Goal: Communication & Community: Answer question/provide support

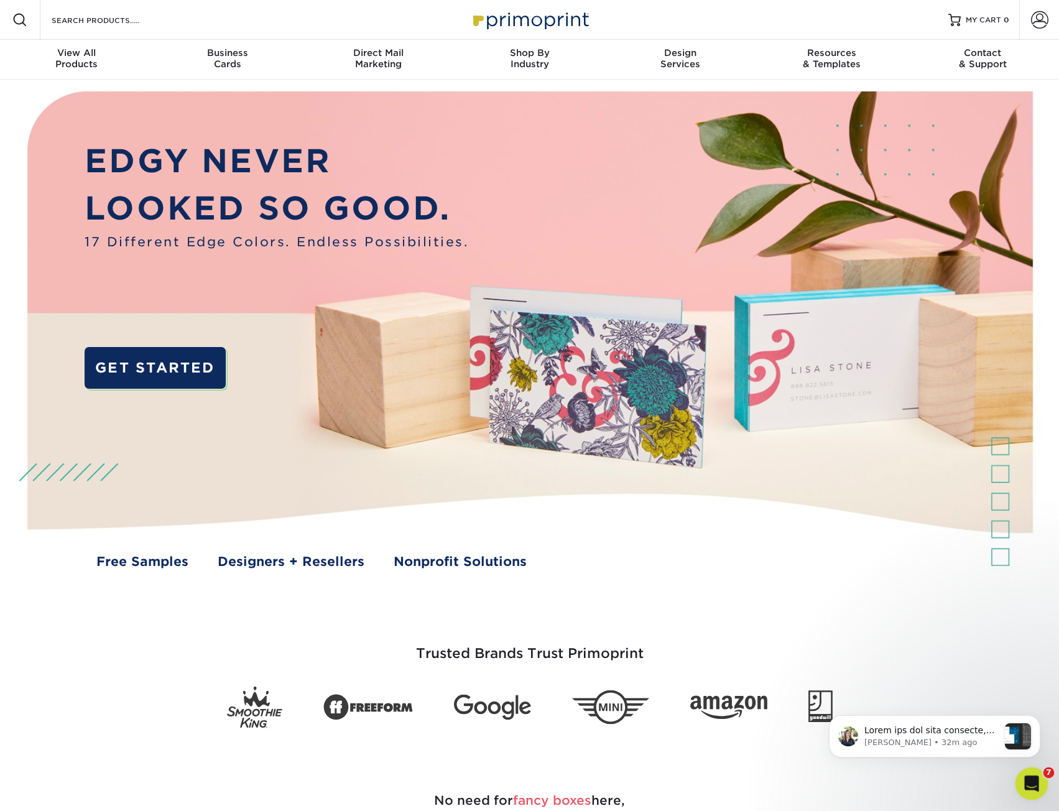
click at [1018, 770] on div "Open Intercom Messenger" at bounding box center [1029, 781] width 41 height 41
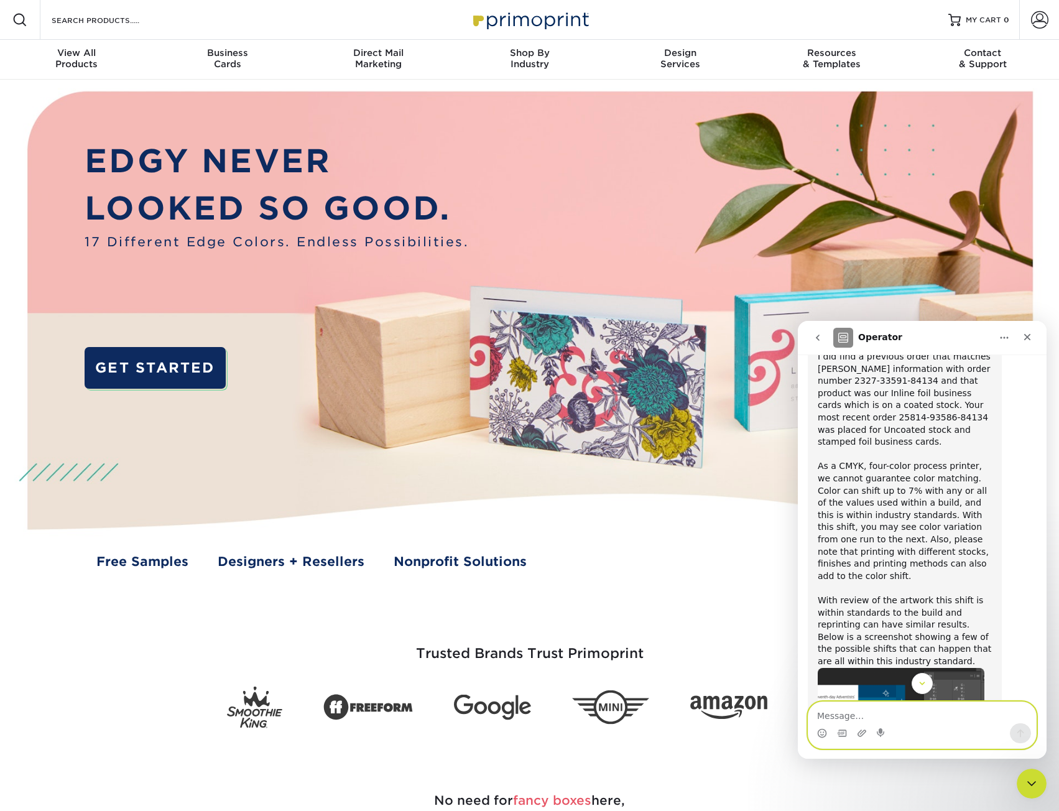
scroll to position [976, 0]
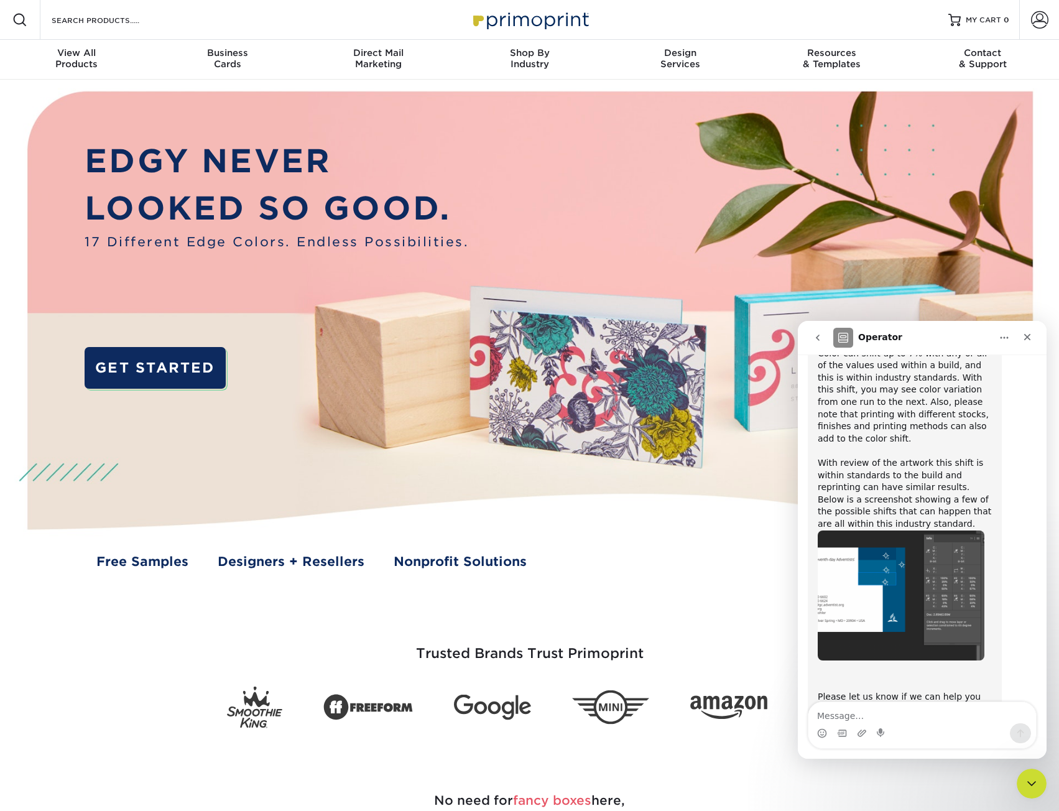
click at [912, 530] on img "Irene says…" at bounding box center [900, 595] width 167 height 130
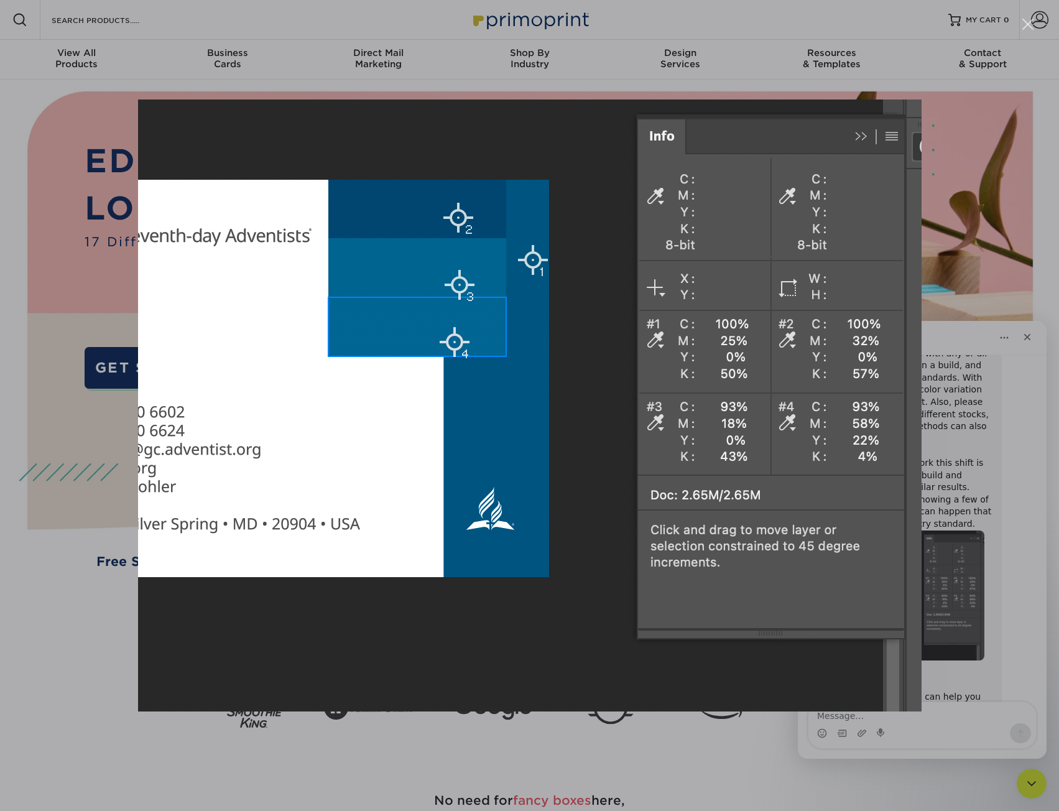
click at [943, 478] on div "Intercom messenger" at bounding box center [529, 405] width 1059 height 811
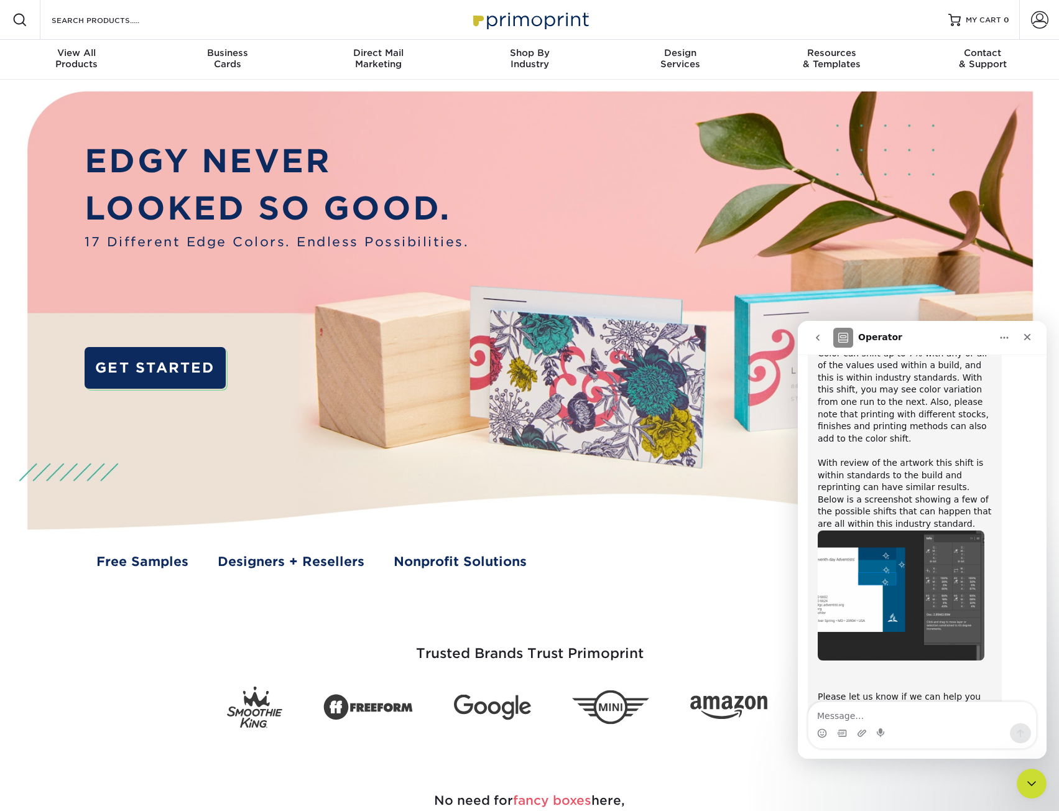
scroll to position [789, 0]
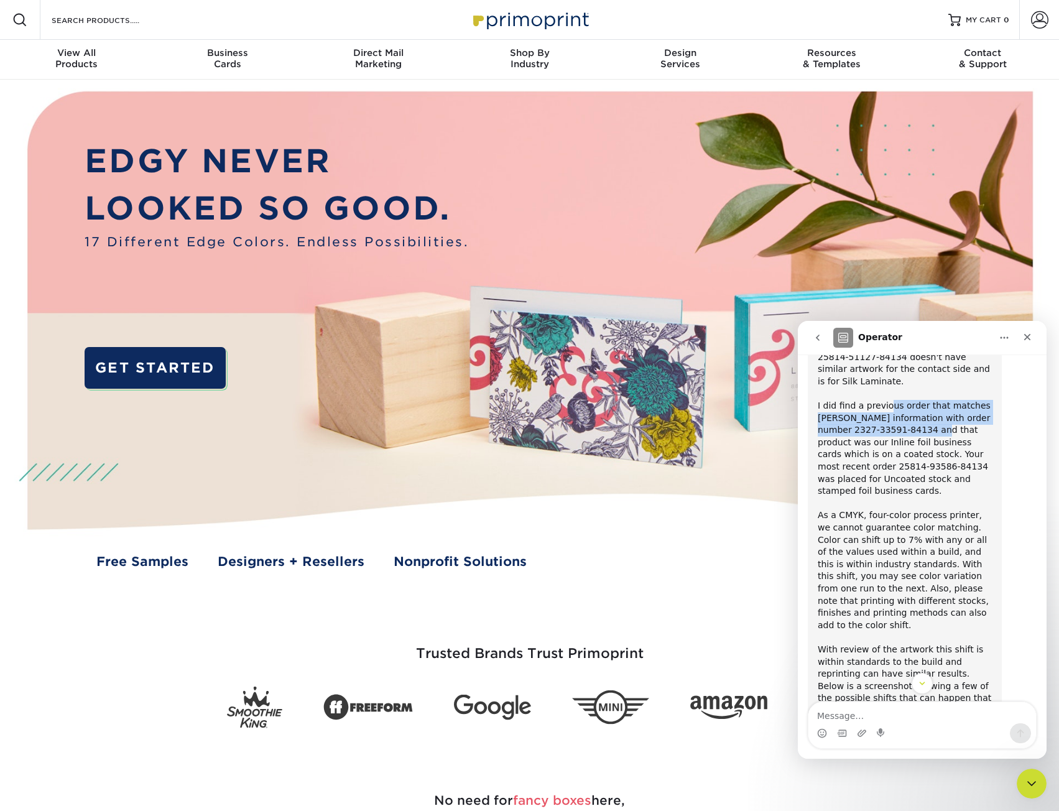
drag, startPoint x: 885, startPoint y: 377, endPoint x: 904, endPoint y: 412, distance: 40.1
click at [904, 412] on div "I did find a previous order that matches [PERSON_NAME] information with order n…" at bounding box center [904, 558] width 174 height 316
click at [900, 401] on div "I did find a previous order that matches [PERSON_NAME] information with order n…" at bounding box center [904, 558] width 174 height 316
click at [900, 400] on div "I did find a previous order that matches [PERSON_NAME] information with order n…" at bounding box center [904, 558] width 174 height 316
drag, startPoint x: 852, startPoint y: 431, endPoint x: 852, endPoint y: 450, distance: 19.3
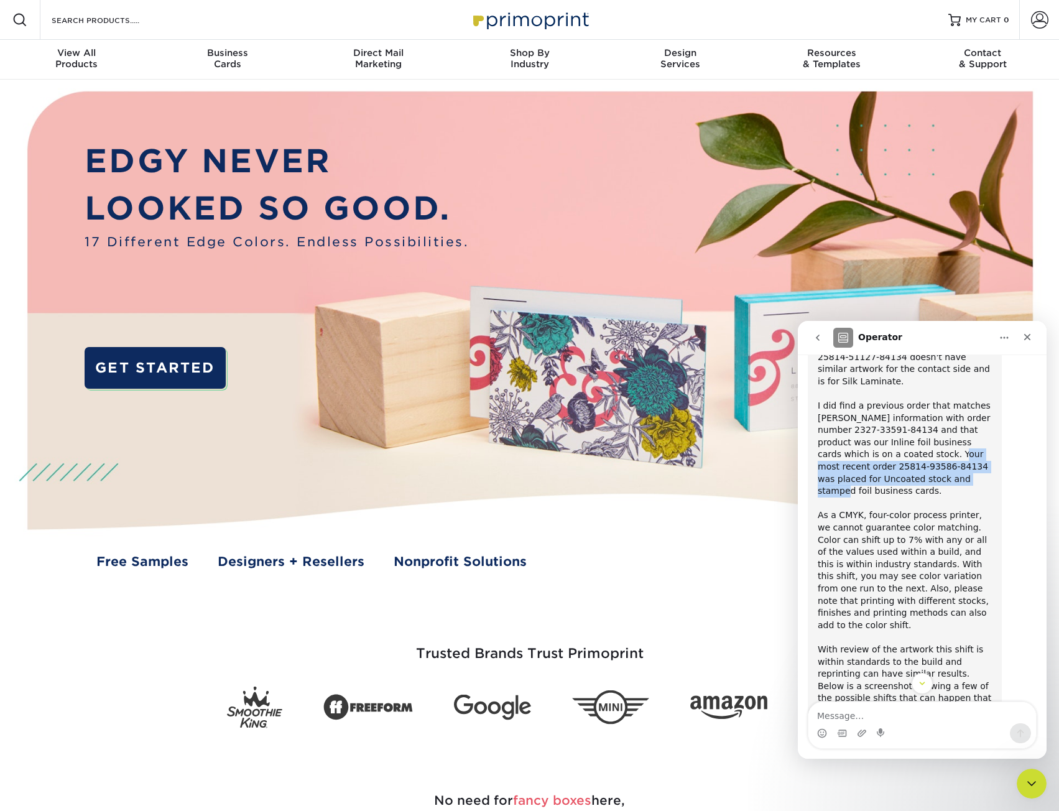
click at [852, 450] on div "I did find a previous order that matches [PERSON_NAME] information with order n…" at bounding box center [904, 558] width 174 height 316
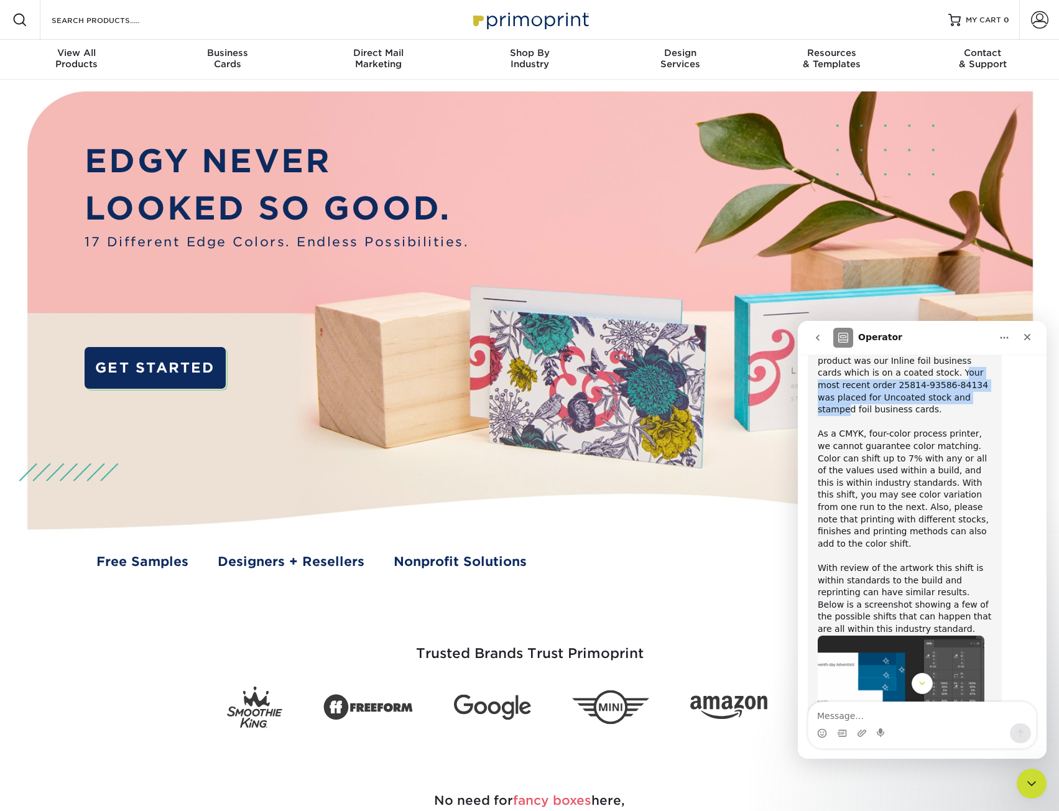
scroll to position [976, 0]
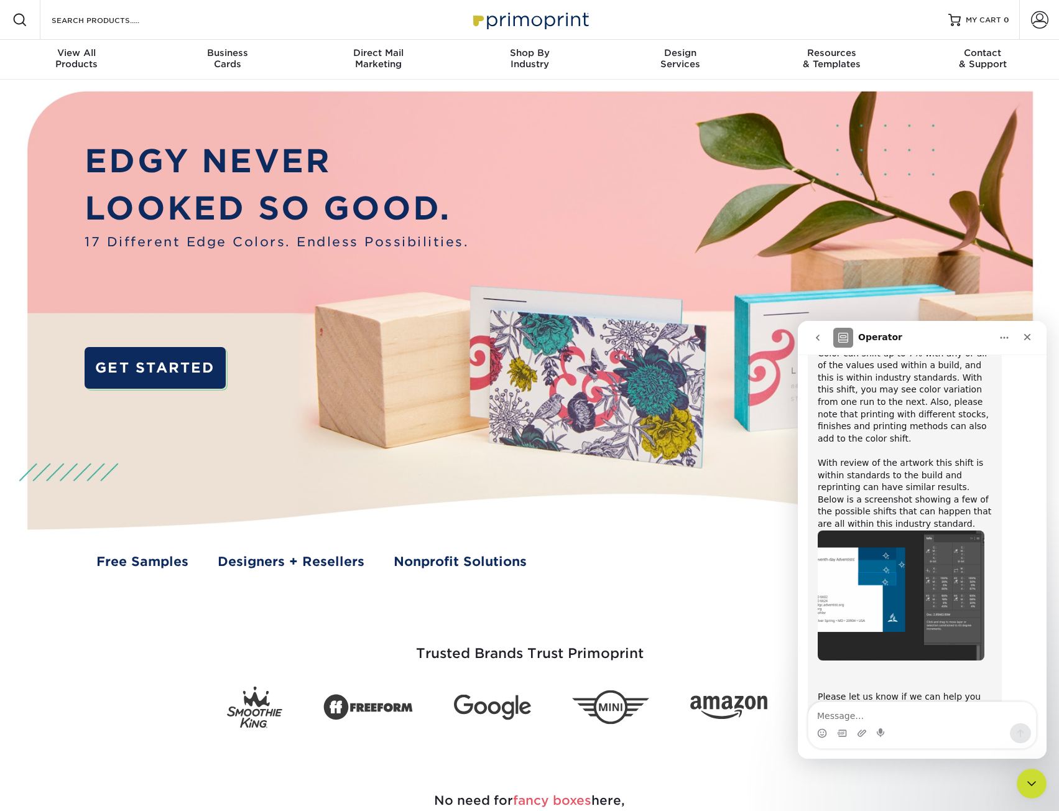
click at [909, 555] on img "Irene says…" at bounding box center [900, 595] width 167 height 130
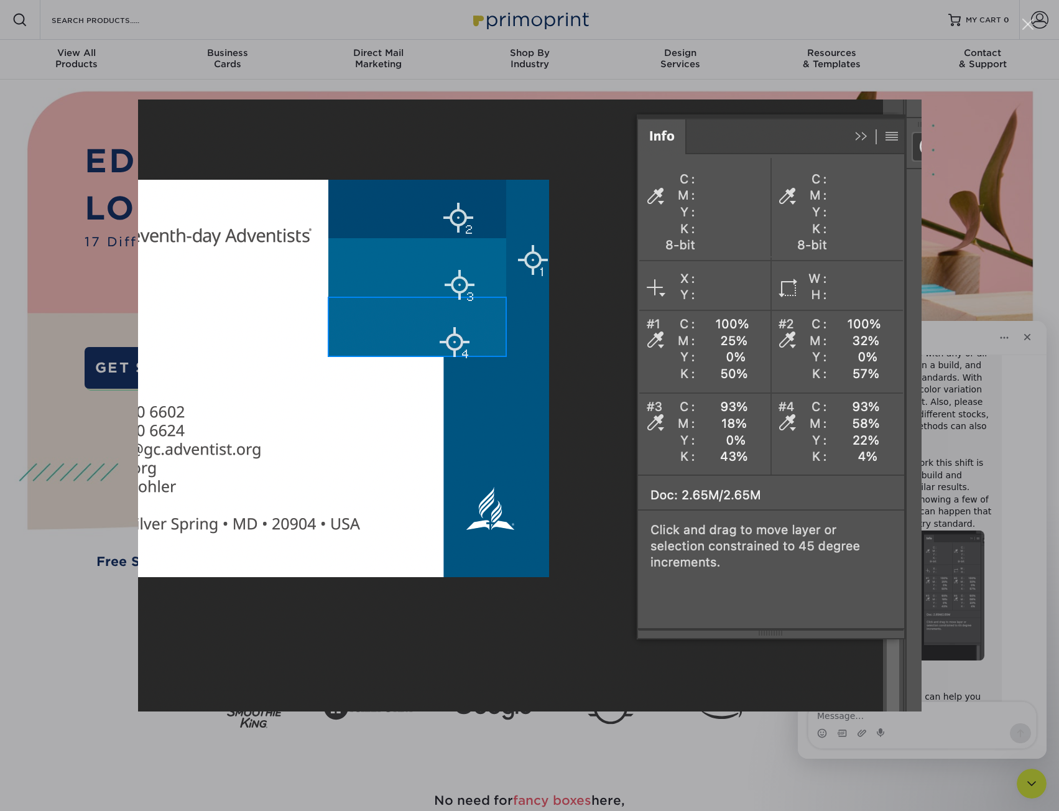
scroll to position [0, 0]
click at [990, 433] on div "Intercom messenger" at bounding box center [529, 405] width 1059 height 811
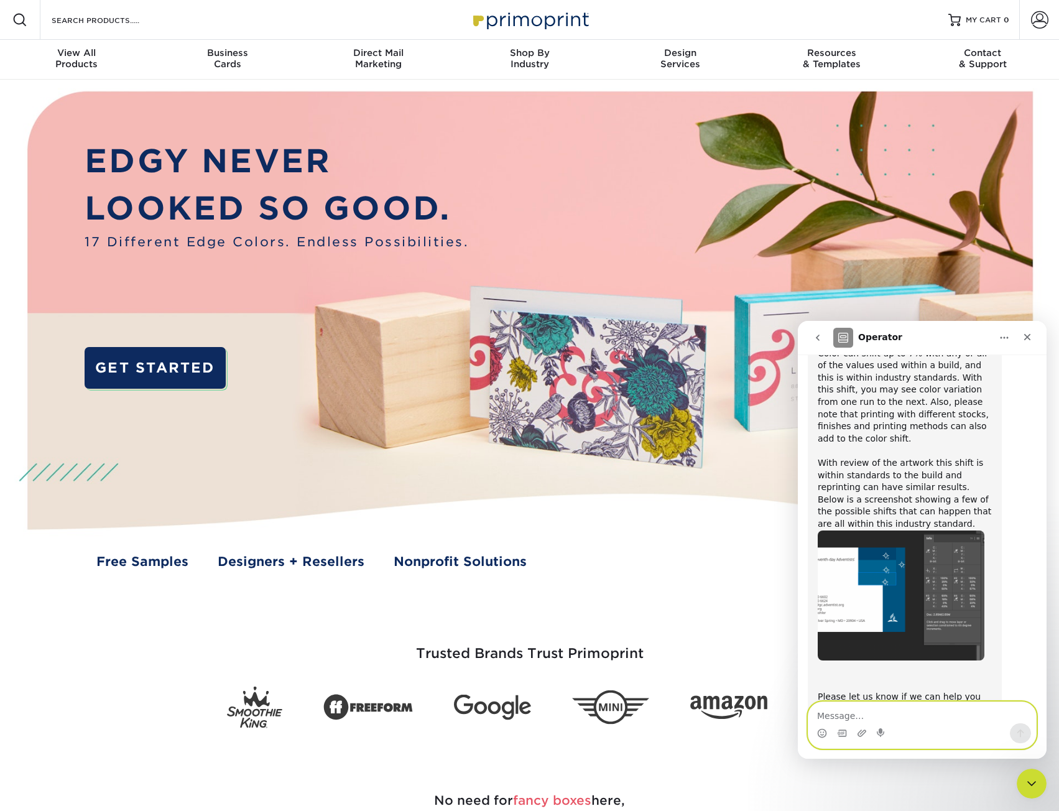
click at [873, 713] on textarea "Message…" at bounding box center [922, 712] width 228 height 21
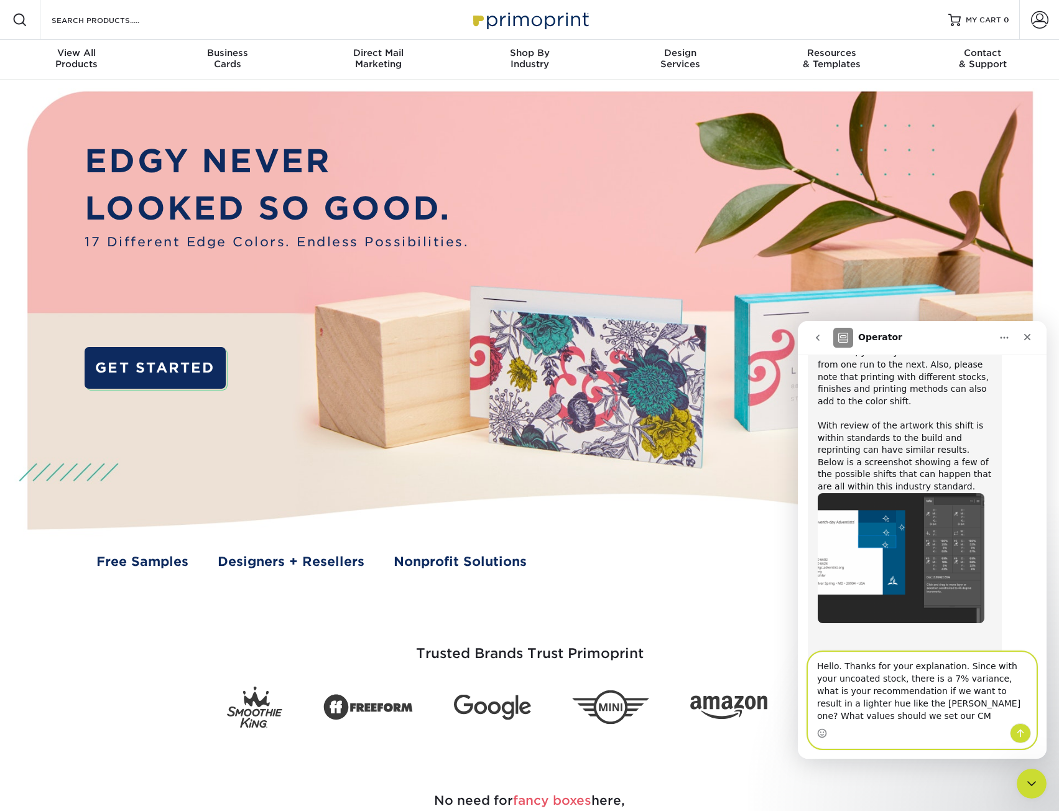
scroll to position [1026, 0]
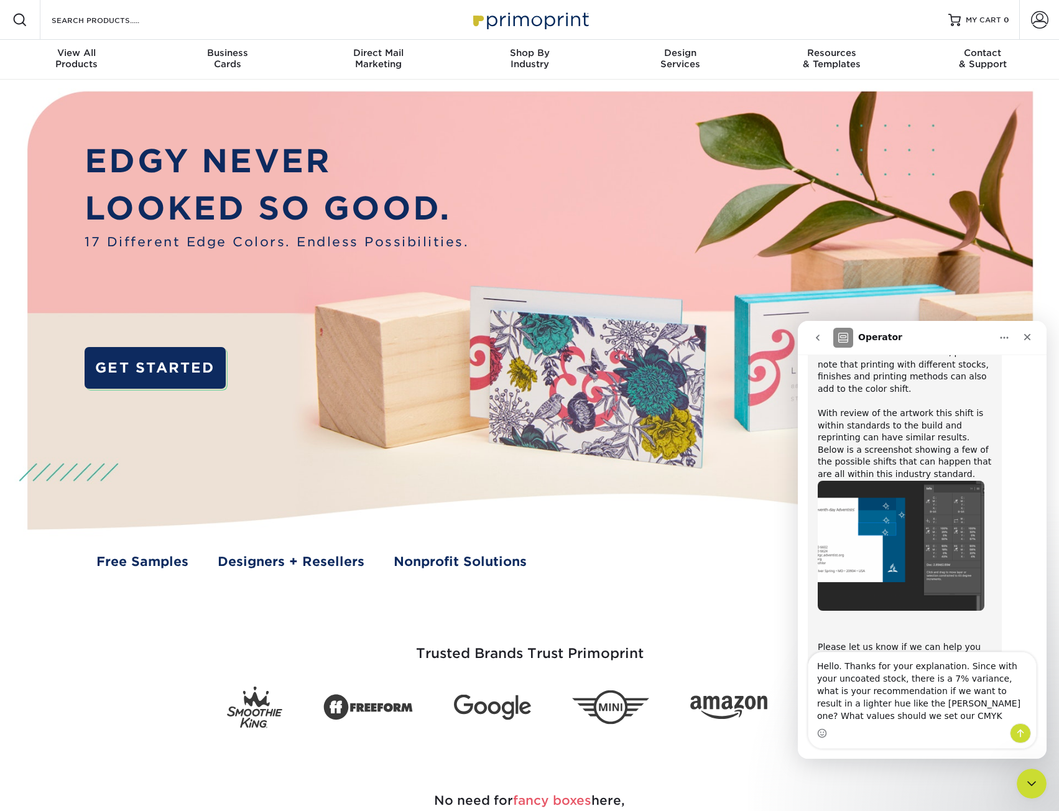
click at [866, 481] on img "Irene says…" at bounding box center [900, 546] width 167 height 130
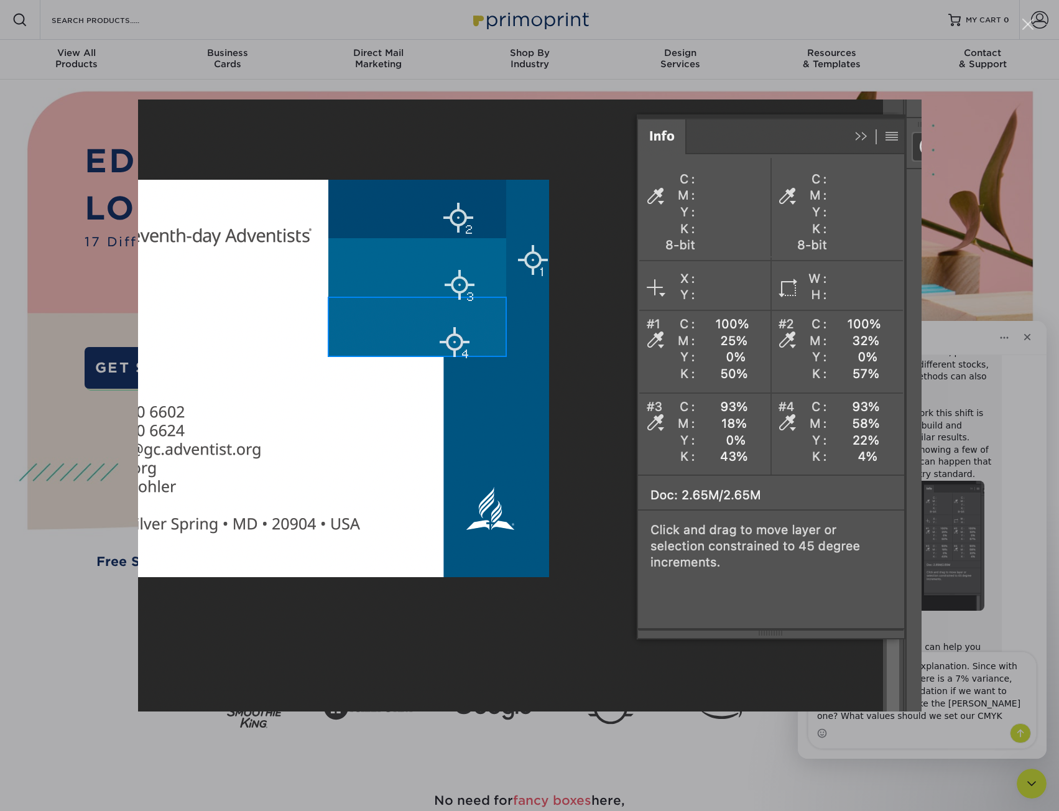
click at [1001, 604] on div "Intercom messenger" at bounding box center [529, 405] width 1059 height 811
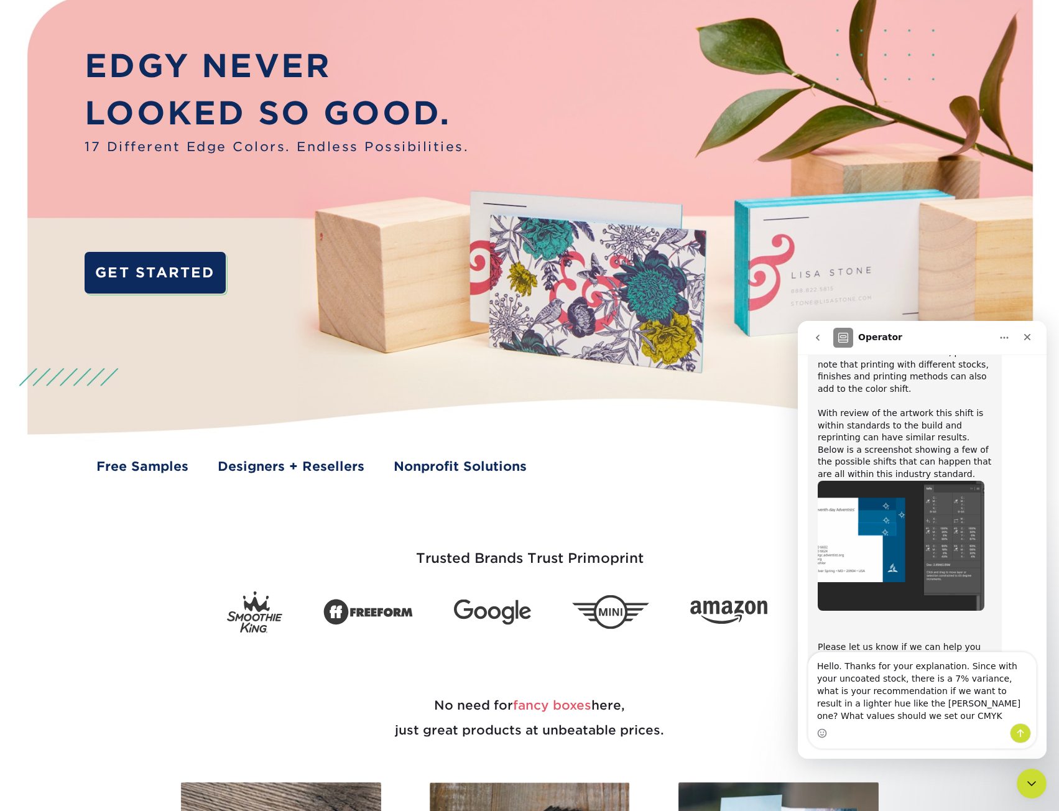
scroll to position [124, 0]
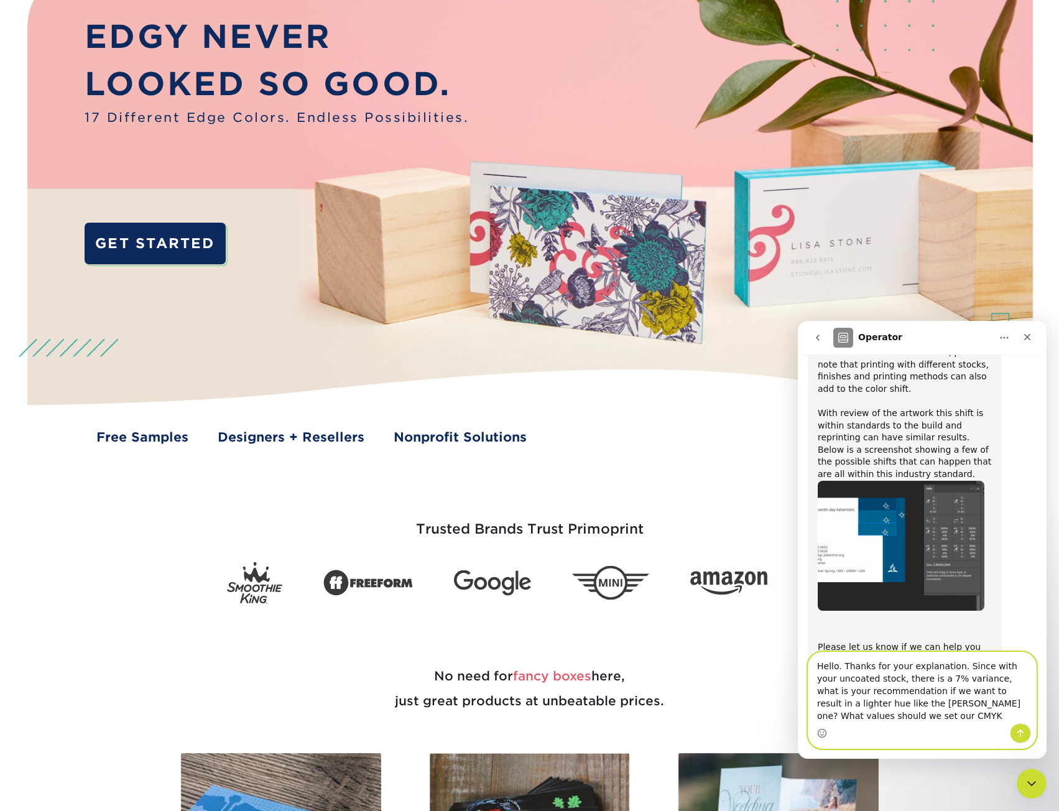
click at [960, 722] on textarea "Hello. Thanks for your explanation. Since with your uncoated stock, there is a …" at bounding box center [922, 687] width 228 height 71
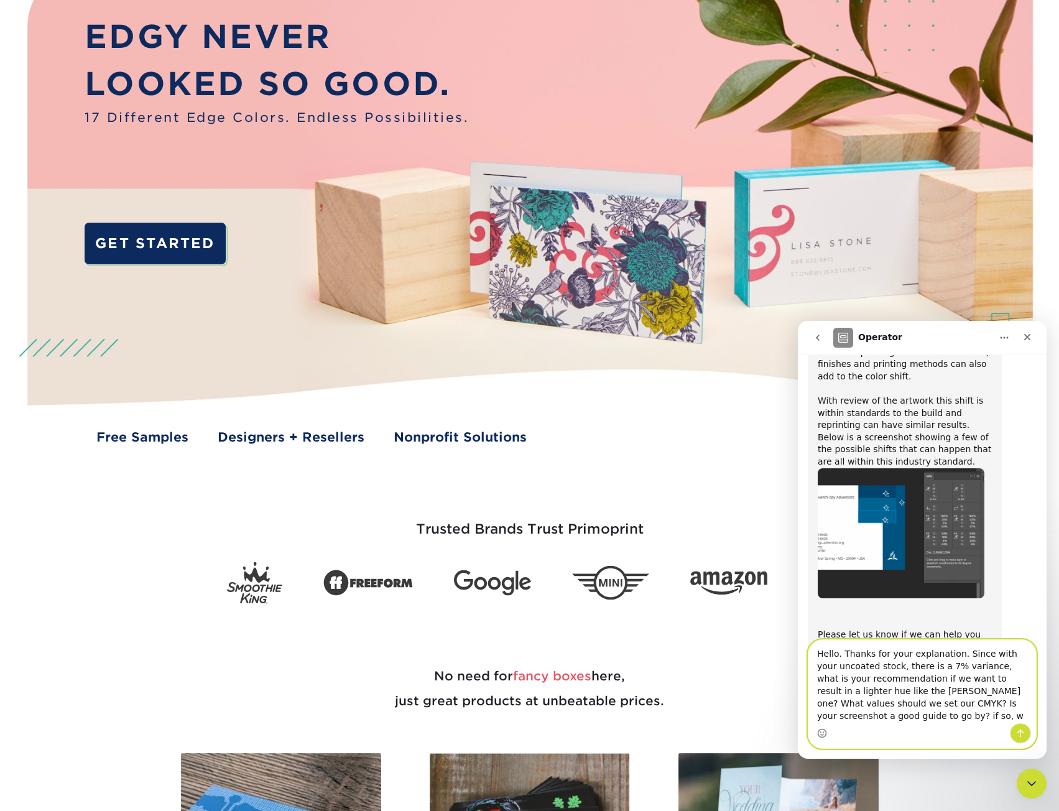
scroll to position [1038, 0]
type textarea "Hello. Thanks for your explanation. Since with your uncoated stock, there is a …"
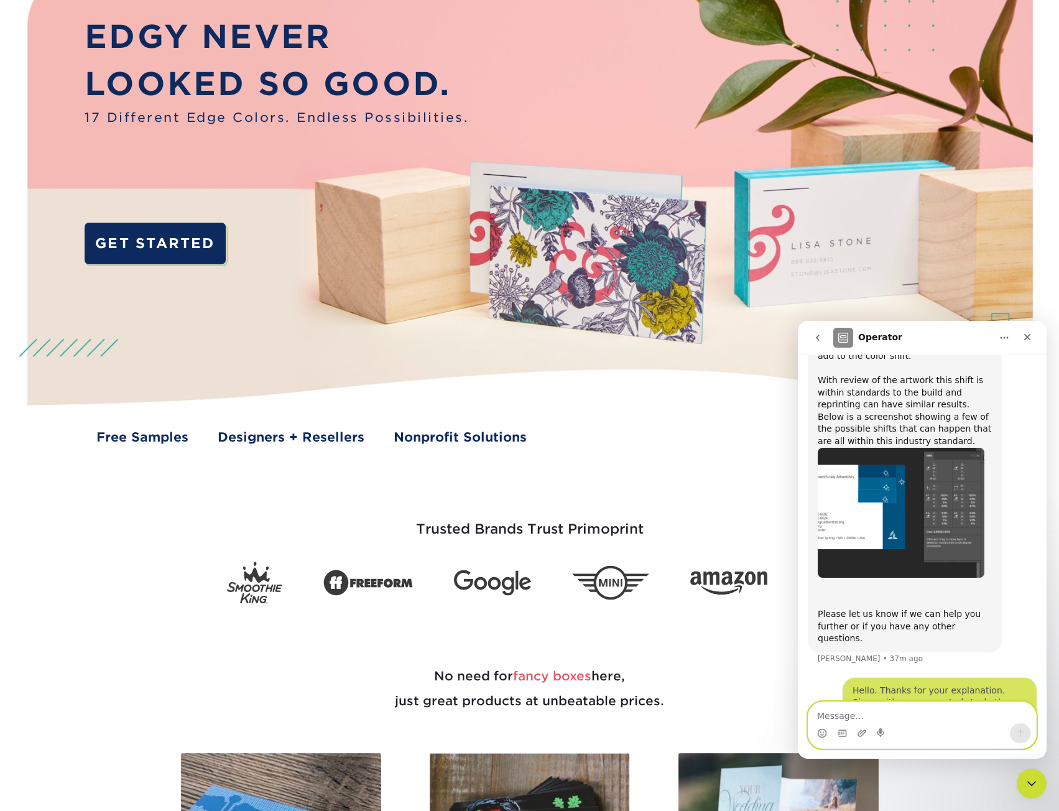
scroll to position [1065, 0]
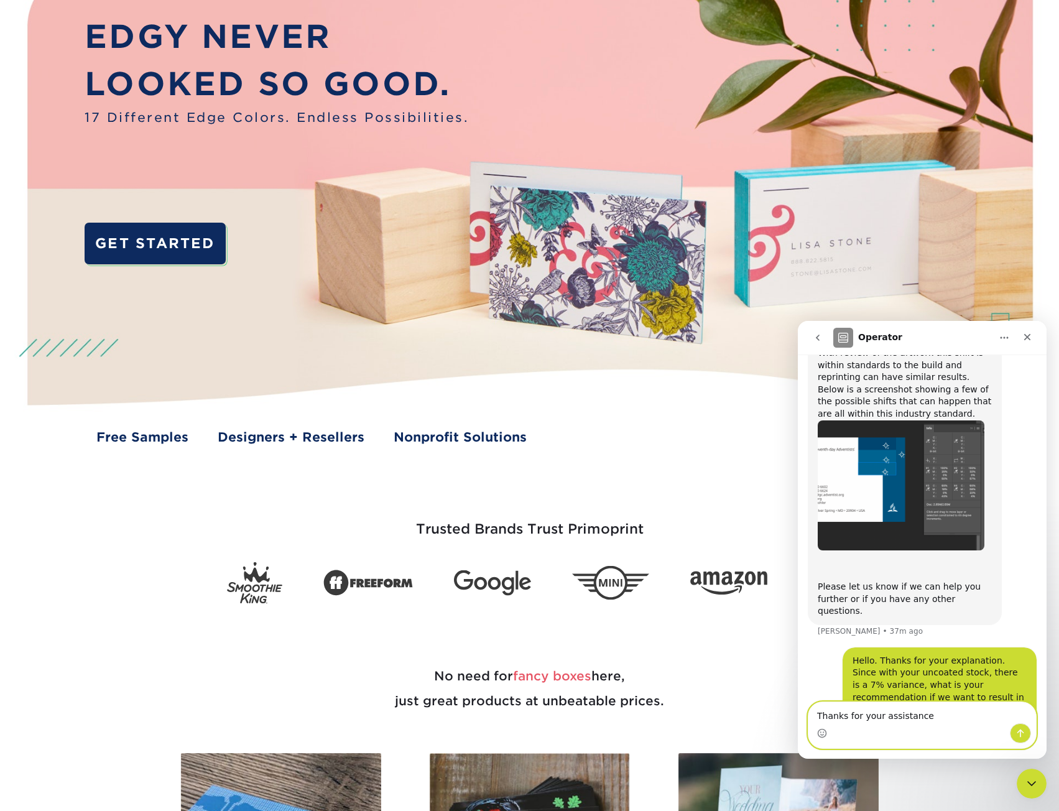
type textarea "Thanks for your assistance"
